Goal: Task Accomplishment & Management: Manage account settings

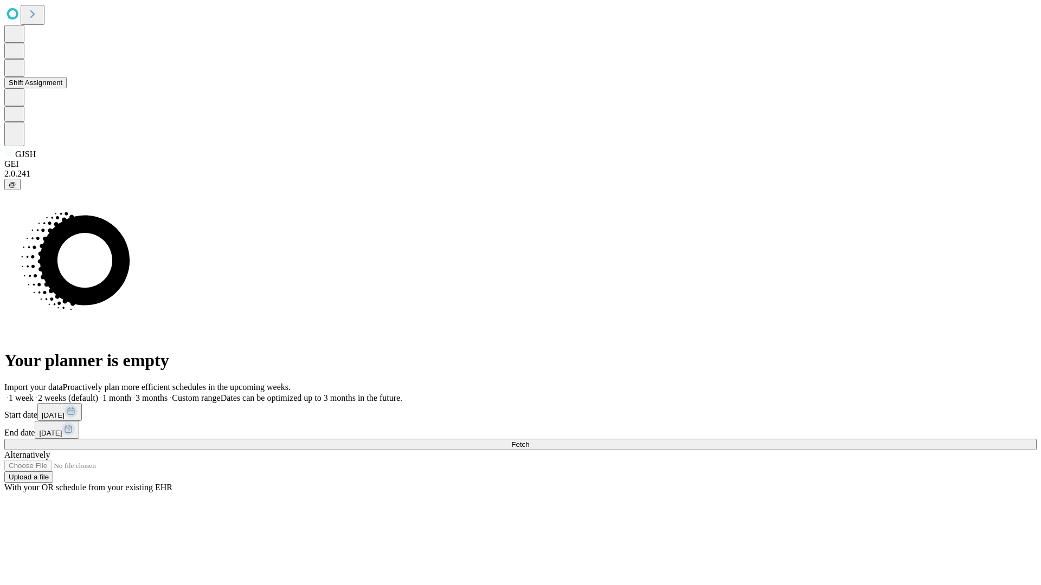
click at [67, 88] on button "Shift Assignment" at bounding box center [35, 82] width 62 height 11
